Goal: Task Accomplishment & Management: Complete application form

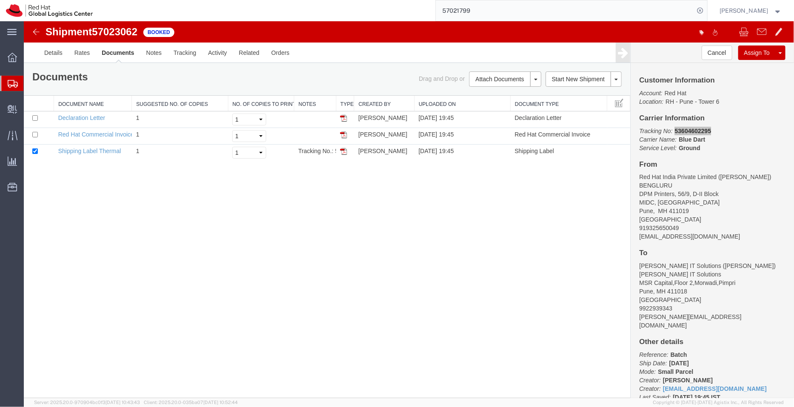
click at [0, 0] on span "Shipment Manager" at bounding box center [0, 0] width 0 height 0
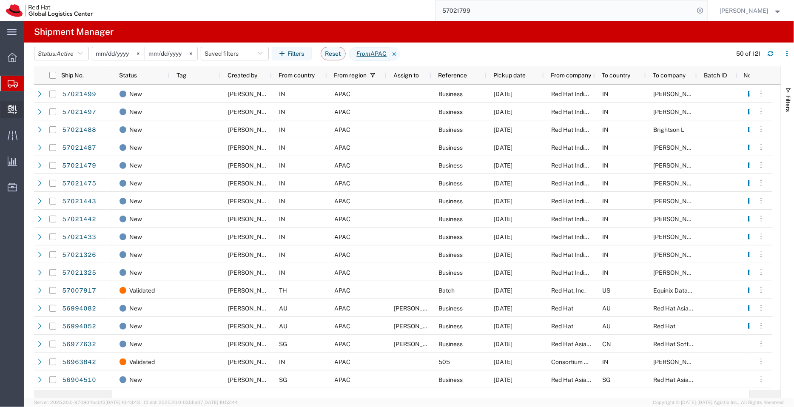
click at [0, 0] on span "Create Delivery" at bounding box center [0, 0] width 0 height 0
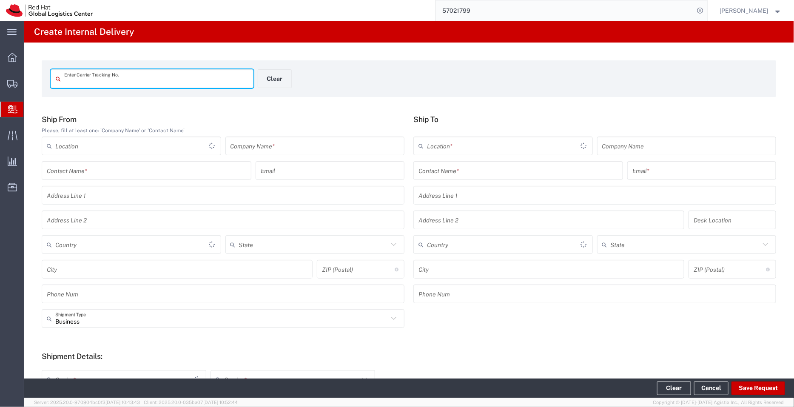
click at [134, 73] on input "text" at bounding box center [156, 78] width 184 height 15
type input "779443516503"
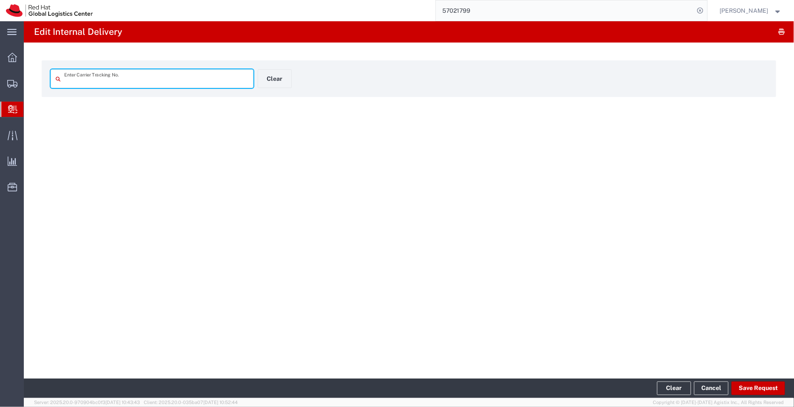
type input "779443516503"
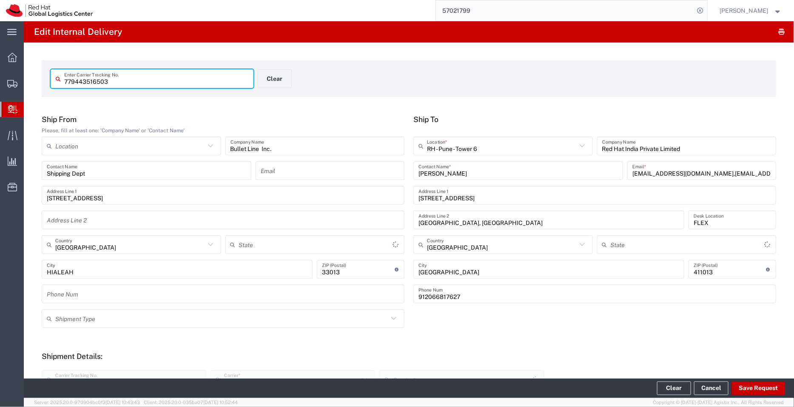
type input "International Economy"
type input "[US_STATE]"
type input "Mahārāshtra"
drag, startPoint x: 136, startPoint y: 82, endPoint x: 16, endPoint y: 84, distance: 119.6
click at [16, 84] on div "main_menu Created with Sketch. Collapse Menu Overview Shipments Shipment Manage…" at bounding box center [397, 214] width 794 height 386
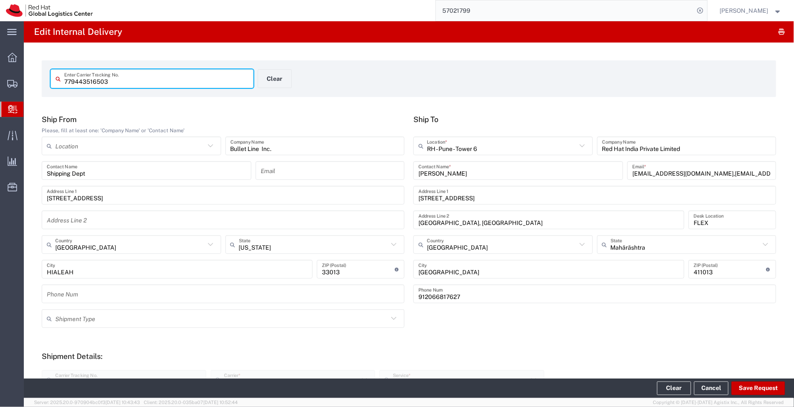
paste input "289990"
type input "779443289990"
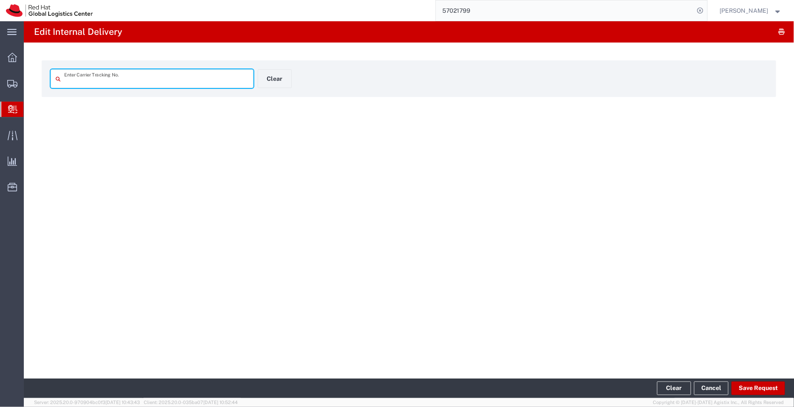
type input "779443289990"
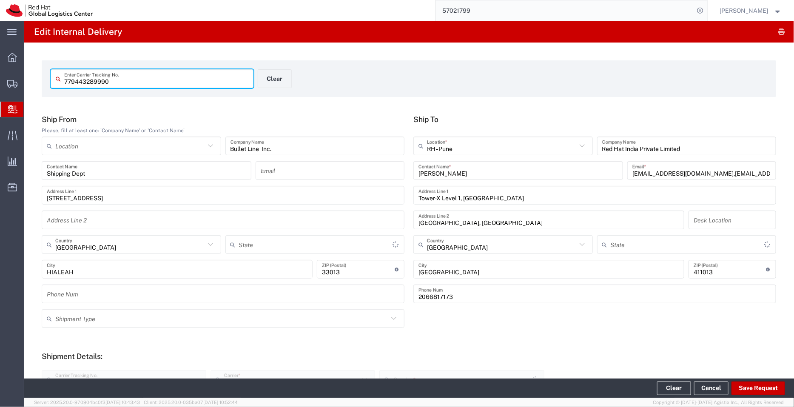
type input "[US_STATE]"
type input "International Economy"
type input "Mahārāshtra"
click at [332, 70] on div "779443289990 Enter Carrier Tracking No. Clear" at bounding box center [257, 81] width 423 height 25
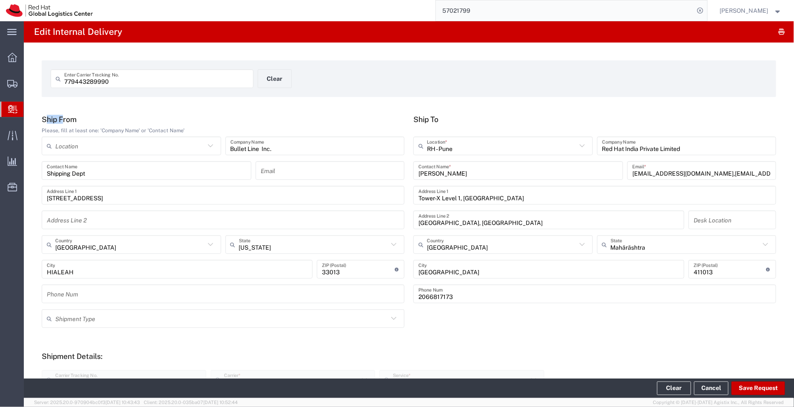
click at [332, 70] on div "779443289990 Enter Carrier Tracking No. Clear" at bounding box center [257, 81] width 423 height 25
drag, startPoint x: 332, startPoint y: 70, endPoint x: 300, endPoint y: 71, distance: 32.3
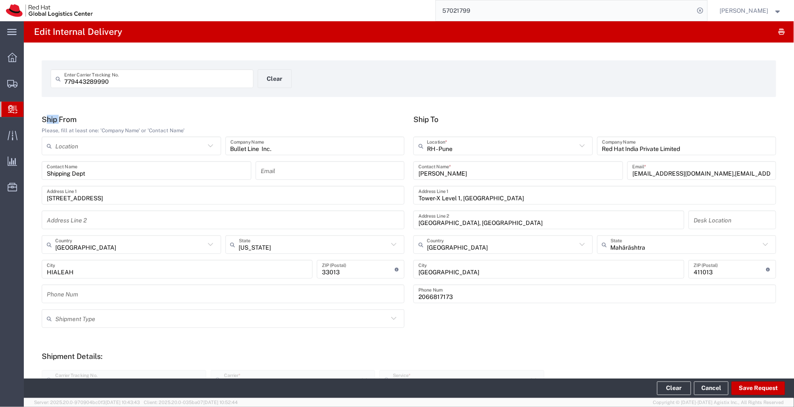
click at [300, 71] on div "779443289990 Enter Carrier Tracking No. Clear" at bounding box center [257, 81] width 423 height 25
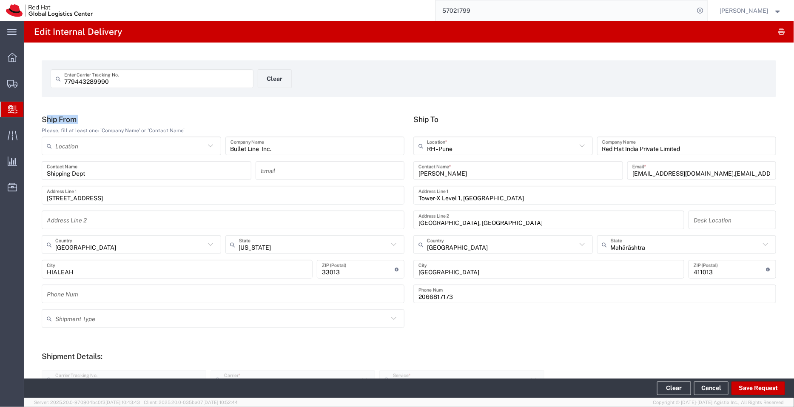
click at [300, 71] on div "779443289990 Enter Carrier Tracking No. Clear" at bounding box center [257, 81] width 423 height 25
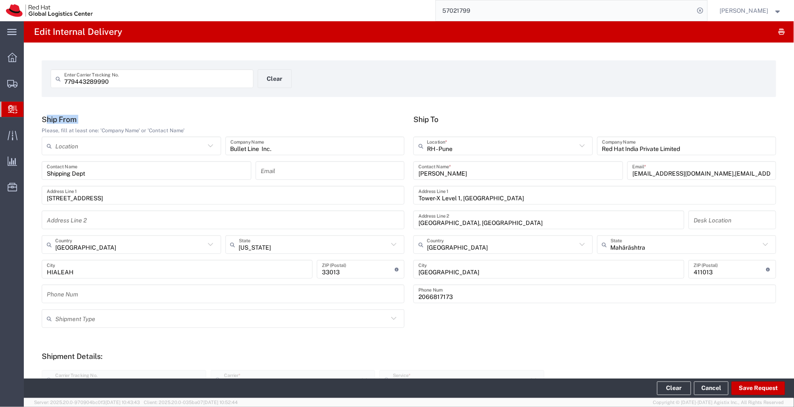
click at [300, 71] on div "779443289990 Enter Carrier Tracking No. Clear" at bounding box center [257, 81] width 423 height 25
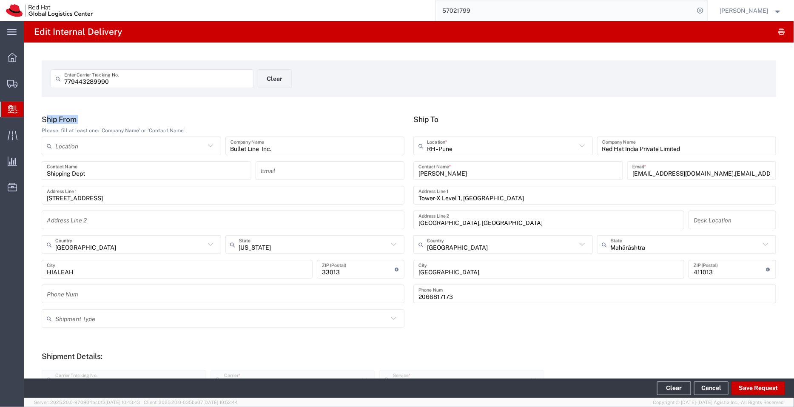
click at [300, 71] on div "779443289990 Enter Carrier Tracking No. Clear" at bounding box center [257, 81] width 423 height 25
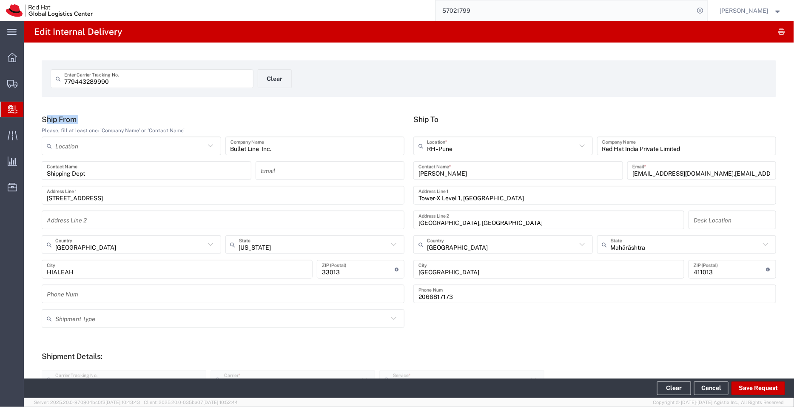
click at [300, 71] on div "779443289990 Enter Carrier Tracking No. Clear" at bounding box center [257, 81] width 423 height 25
